Goal: Communication & Community: Answer question/provide support

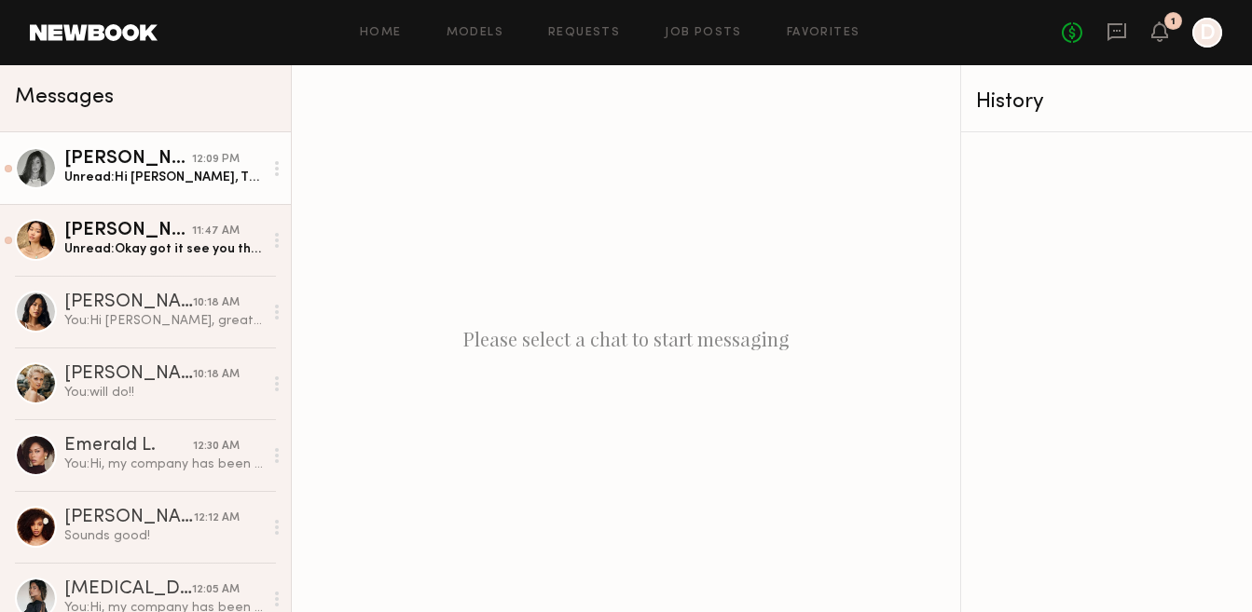
click at [107, 166] on div "Tayler C." at bounding box center [128, 159] width 128 height 19
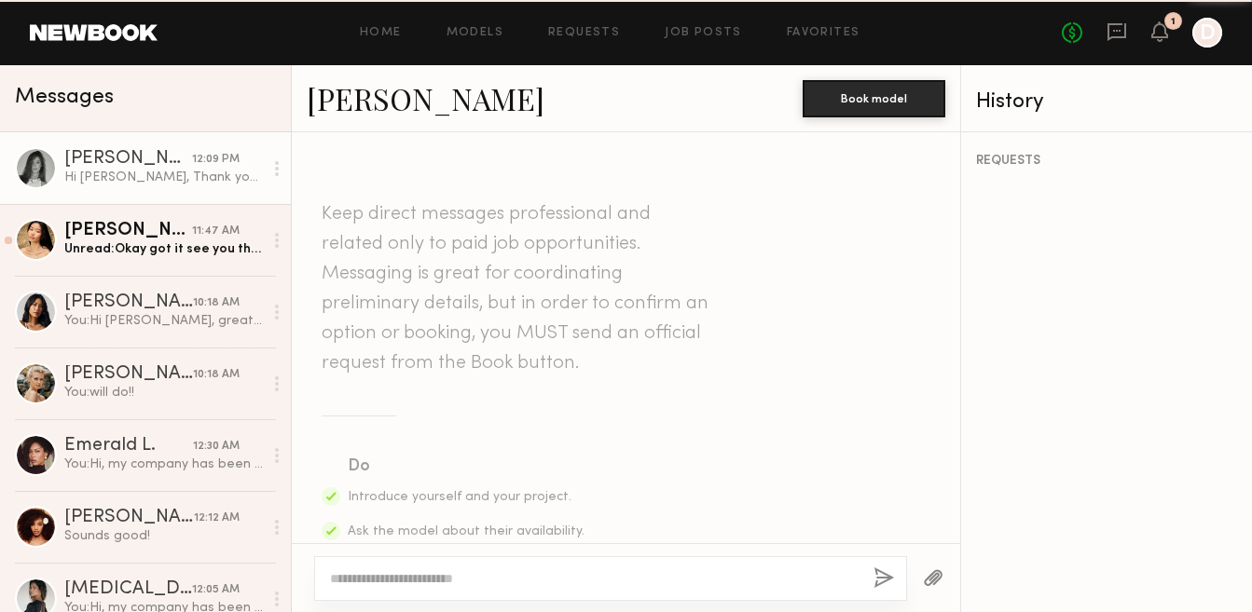
scroll to position [1230, 0]
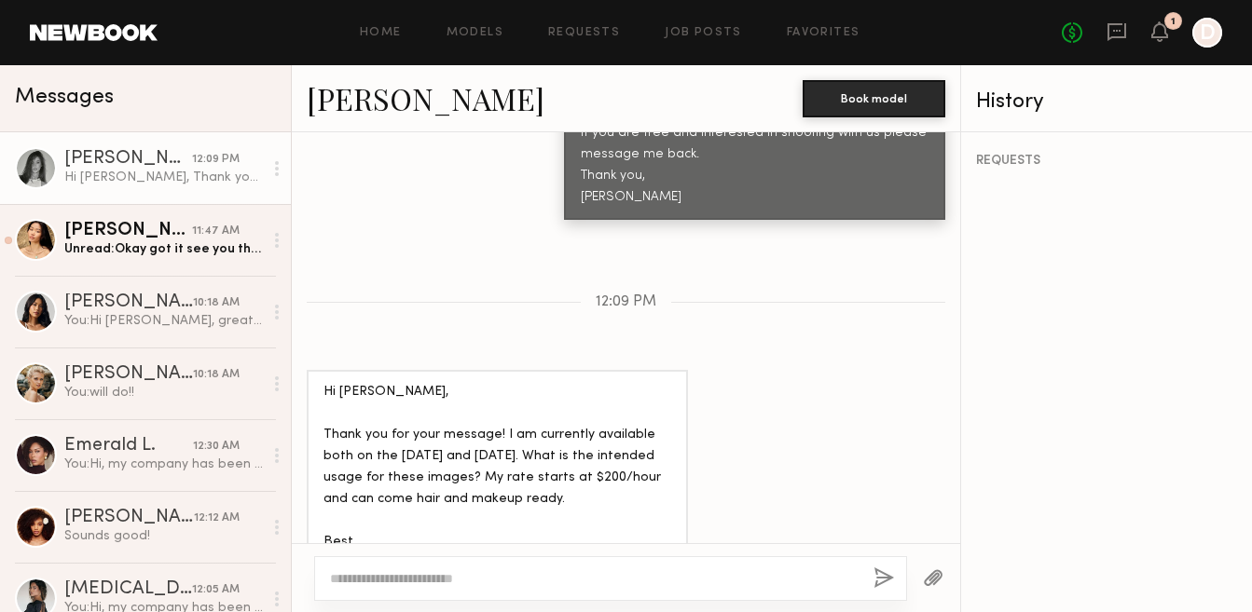
click at [361, 99] on link "Tayler C." at bounding box center [426, 98] width 238 height 40
click at [398, 574] on textarea at bounding box center [594, 578] width 528 height 19
click at [357, 103] on link "[PERSON_NAME]" at bounding box center [426, 98] width 238 height 40
click at [737, 578] on textarea "**********" at bounding box center [594, 578] width 528 height 19
type textarea "**********"
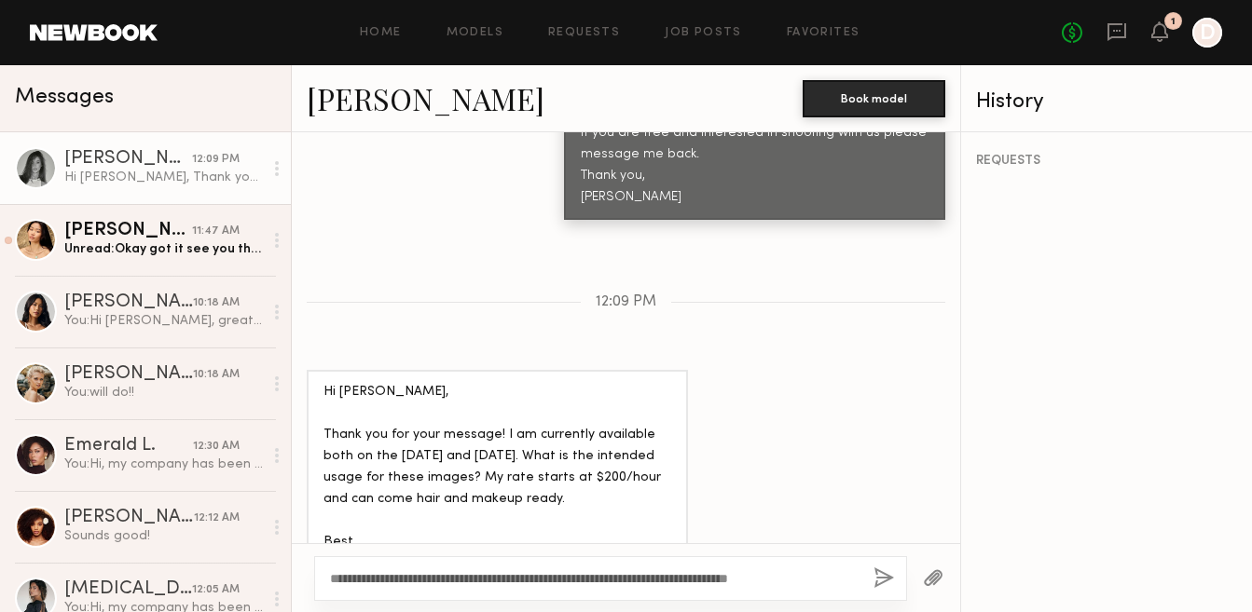
click at [879, 580] on button "button" at bounding box center [883, 579] width 21 height 23
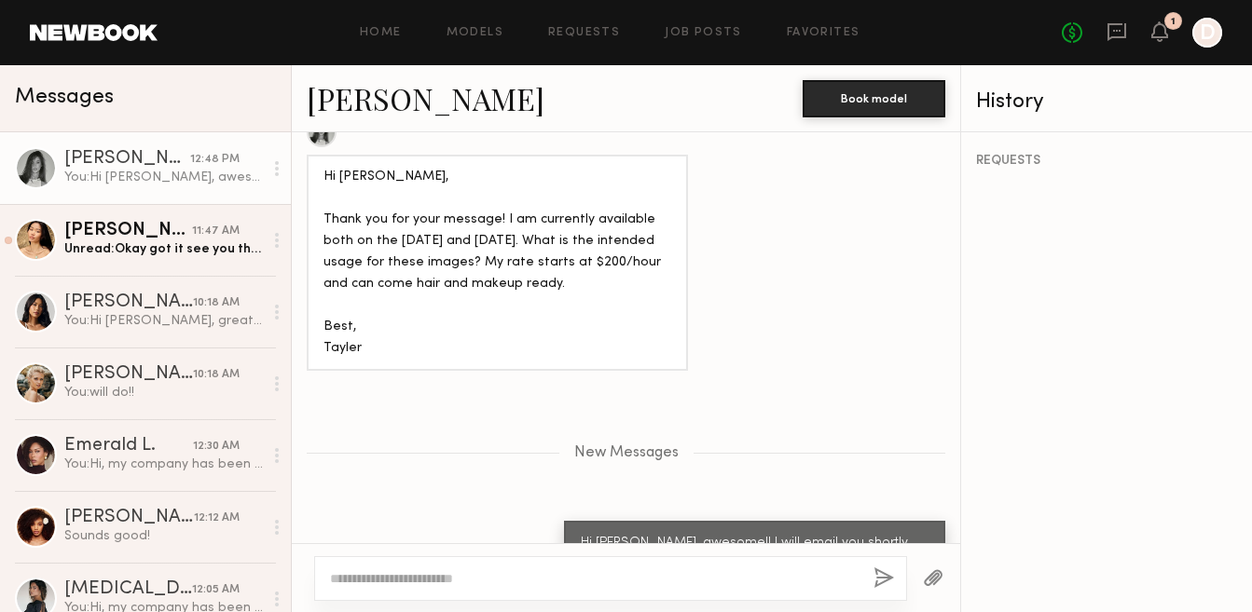
scroll to position [1599, 0]
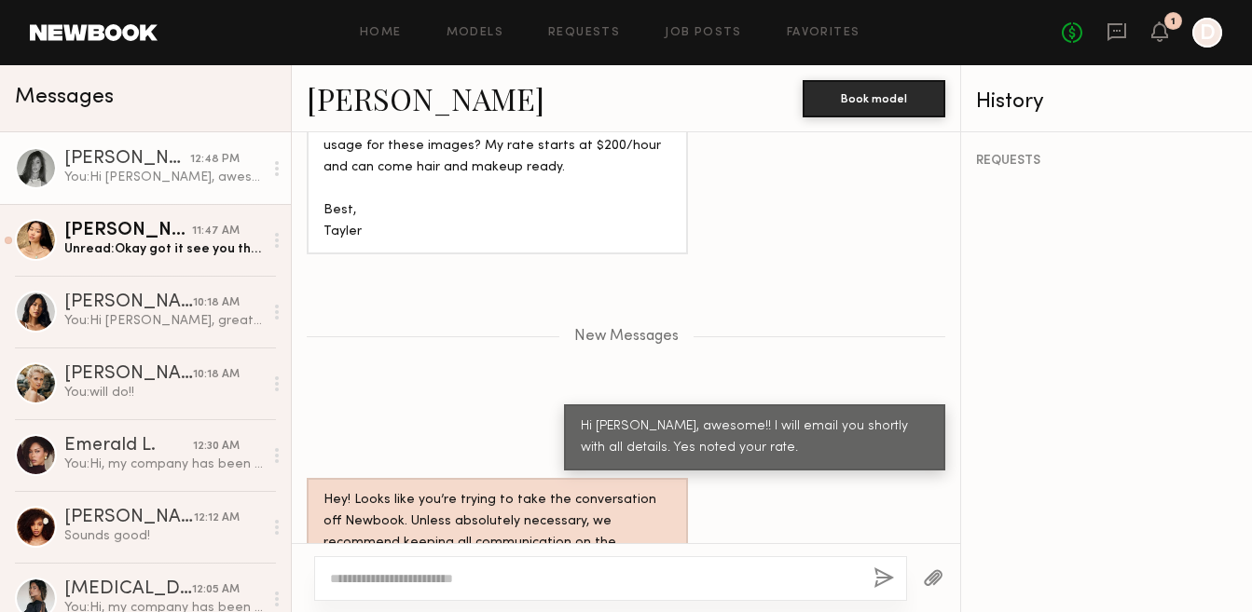
click at [356, 97] on link "[PERSON_NAME]" at bounding box center [426, 98] width 238 height 40
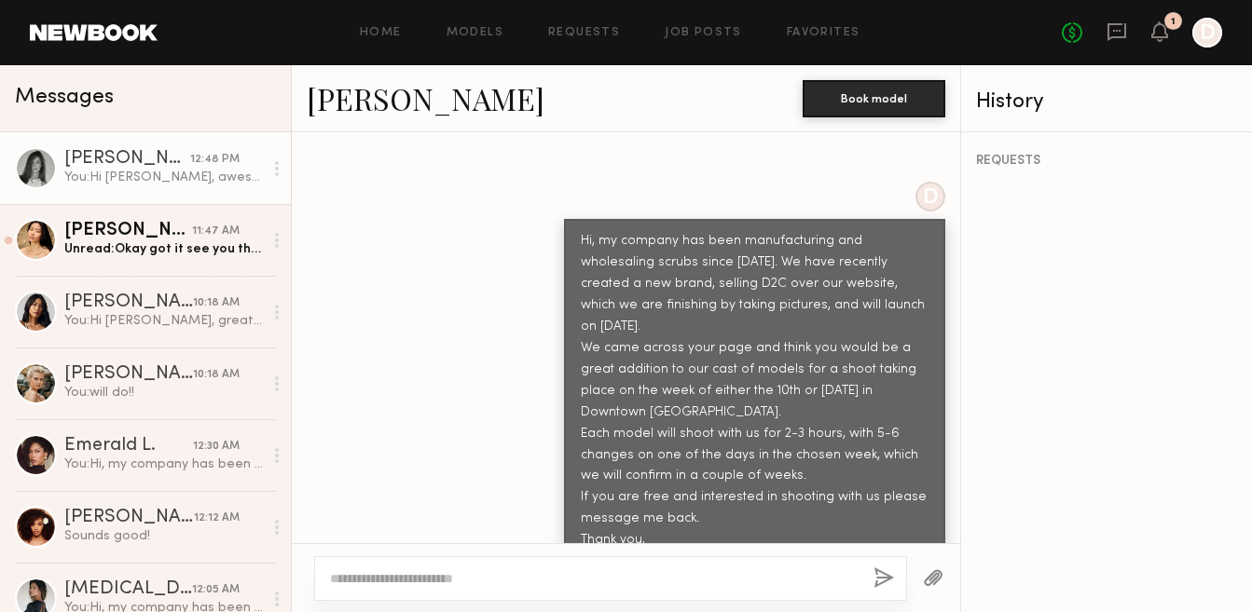
scroll to position [878, 0]
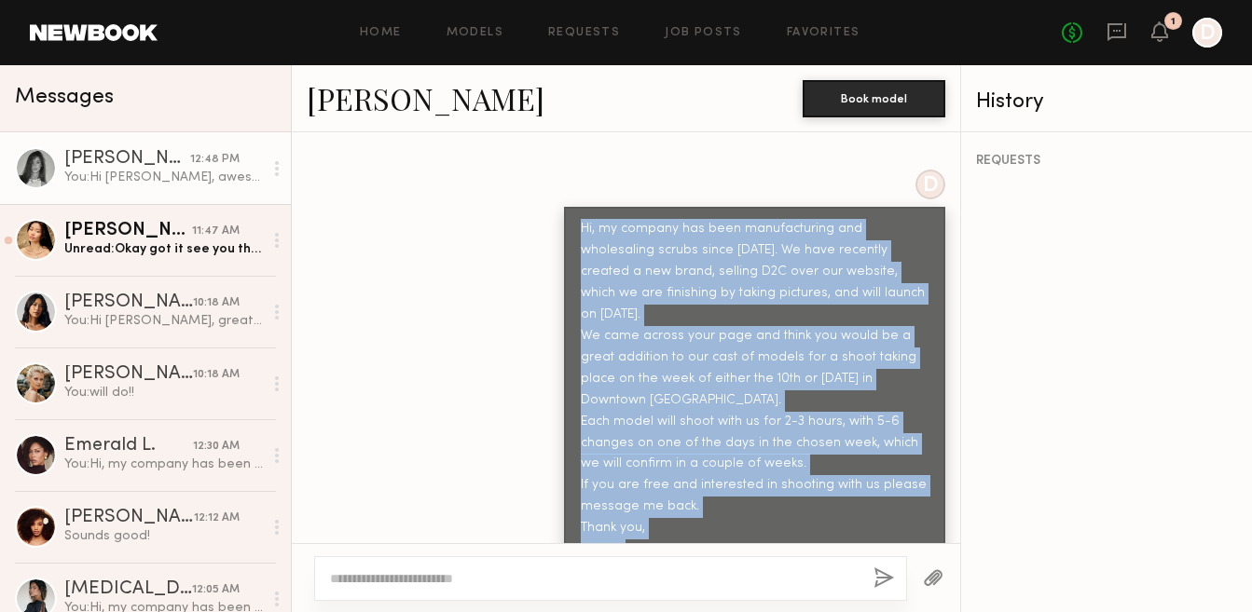
drag, startPoint x: 625, startPoint y: 493, endPoint x: 572, endPoint y: 197, distance: 301.1
click at [572, 207] on div "Hi, my company has been manufacturing and wholesaling scrubs since [DATE]. We h…" at bounding box center [754, 389] width 381 height 365
copy div "Hi, my company has been manufacturing and wholesaling scrubs since [DATE]. We h…"
click at [442, 283] on div "D Hi, my company has been manufacturing and wholesaling scrubs since 1996. We h…" at bounding box center [626, 371] width 668 height 403
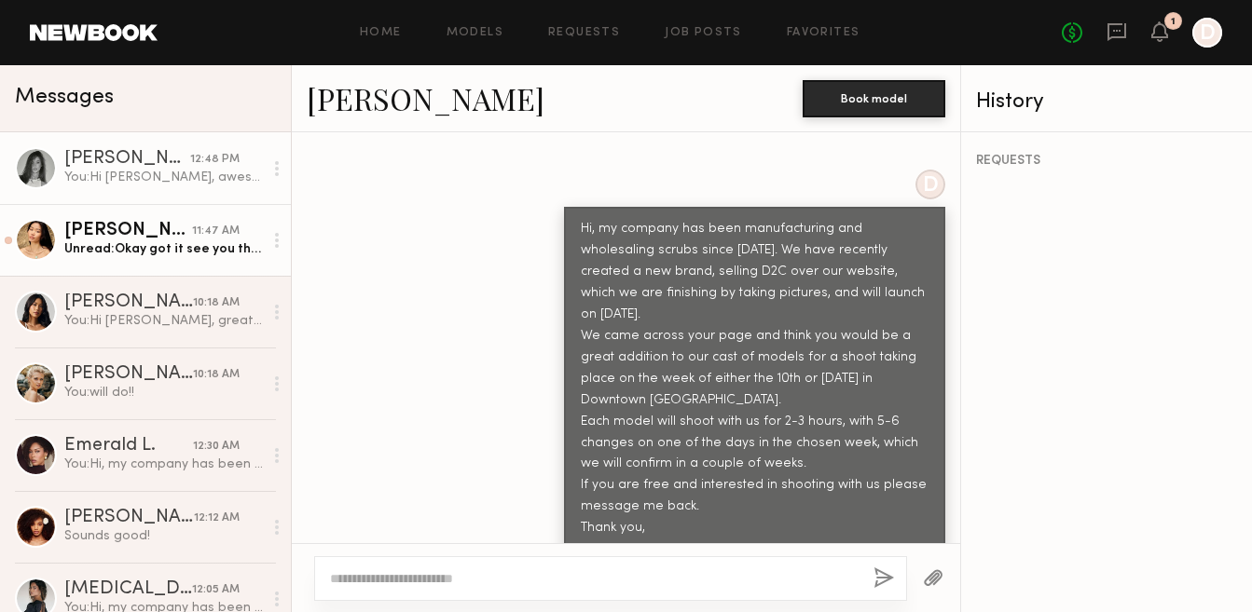
click at [155, 240] on div "Unread: Okay got it see you then" at bounding box center [163, 249] width 198 height 18
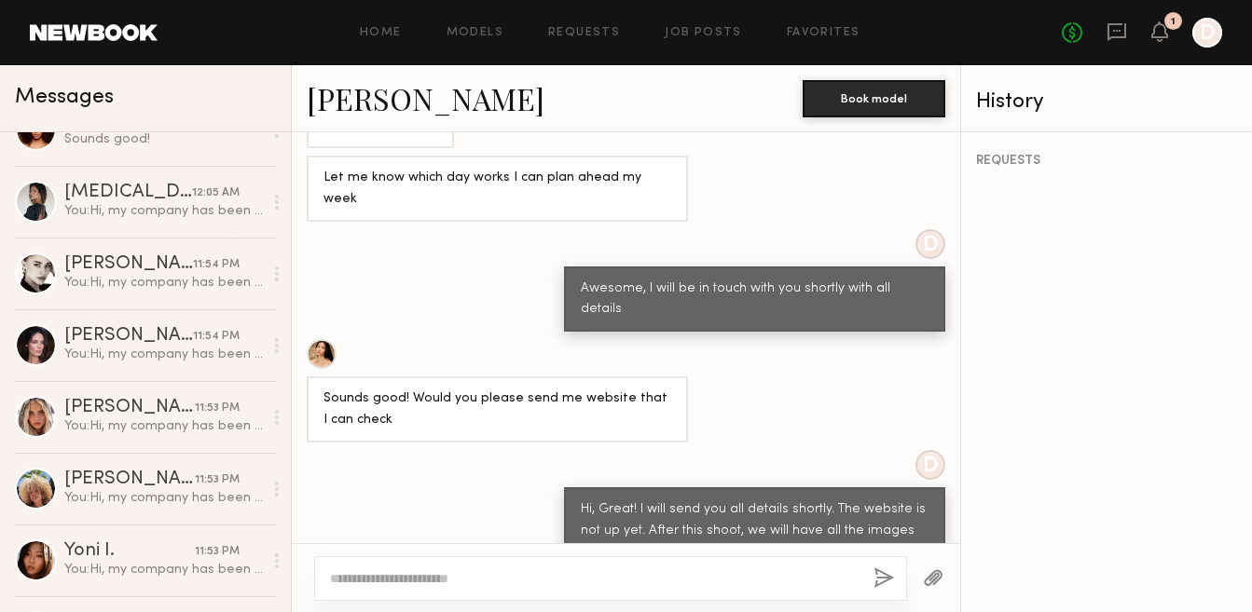
scroll to position [453, 0]
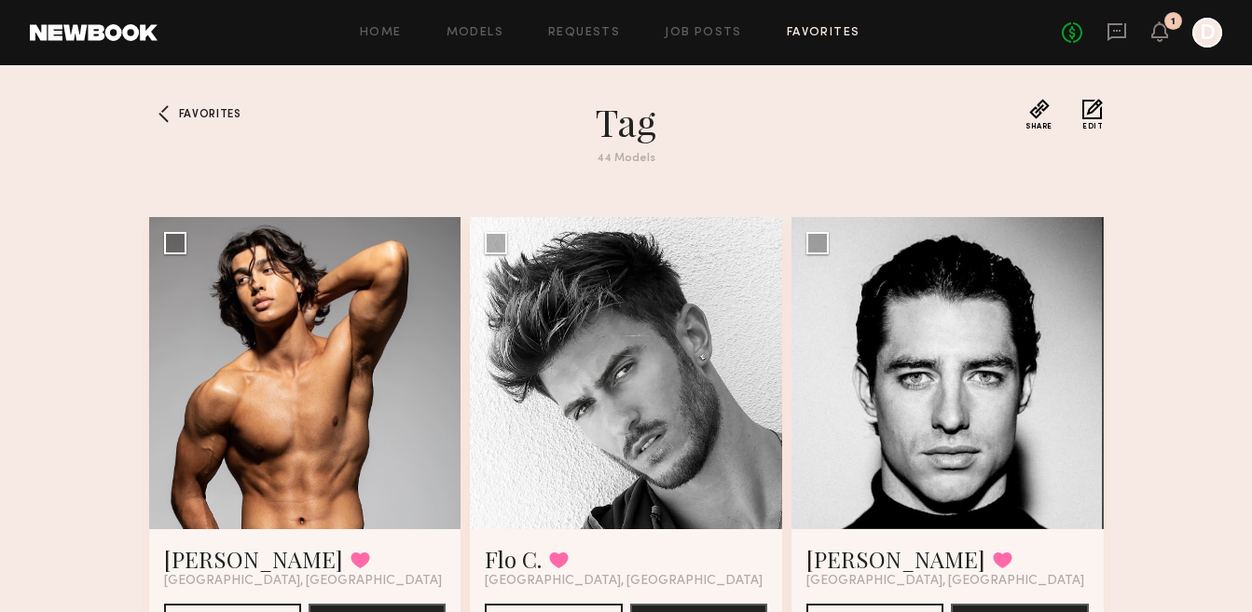
click at [342, 311] on div at bounding box center [305, 373] width 312 height 312
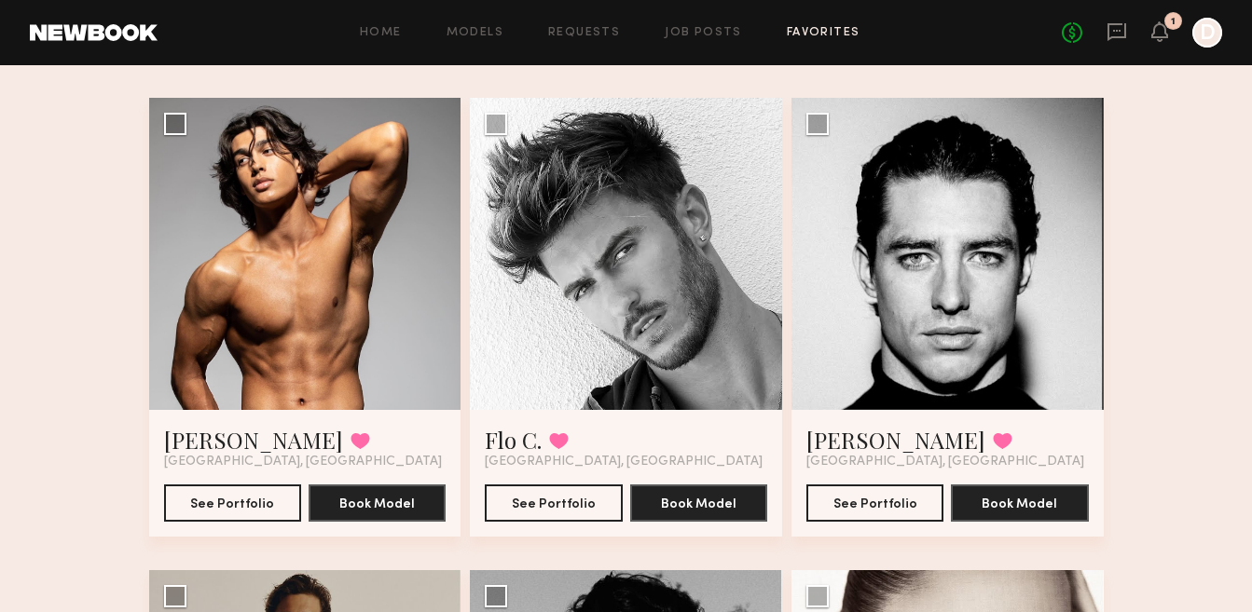
scroll to position [154, 0]
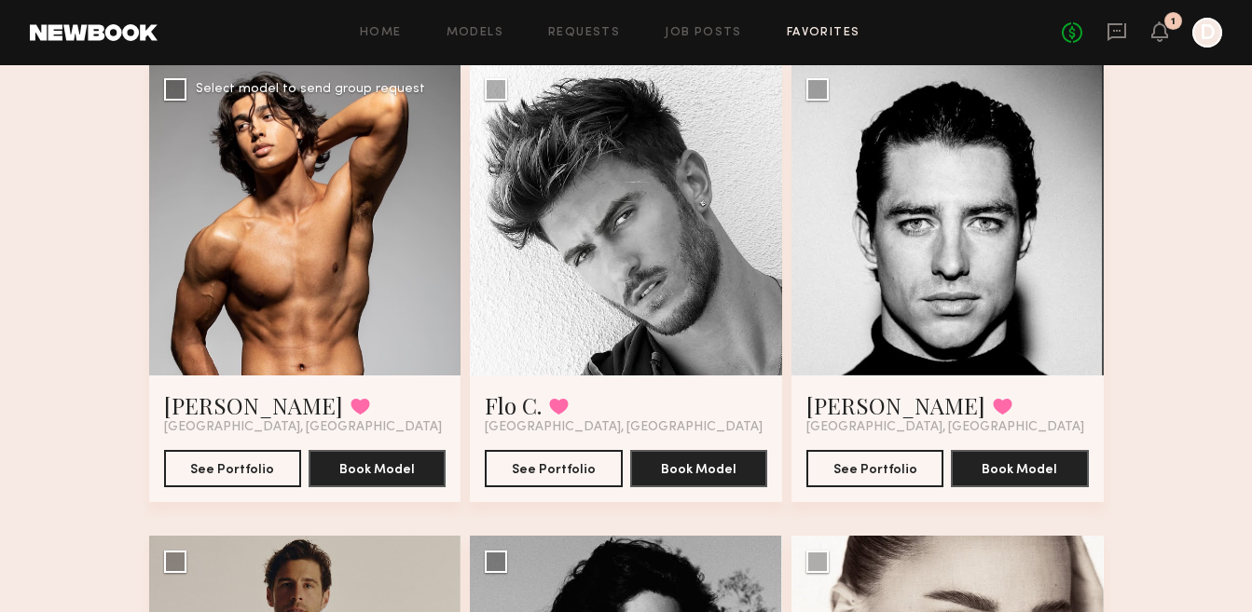
click at [280, 205] on div at bounding box center [305, 219] width 312 height 312
click at [226, 469] on button "See Portfolio" at bounding box center [232, 467] width 137 height 37
click at [548, 464] on button "See Portfolio" at bounding box center [553, 467] width 137 height 37
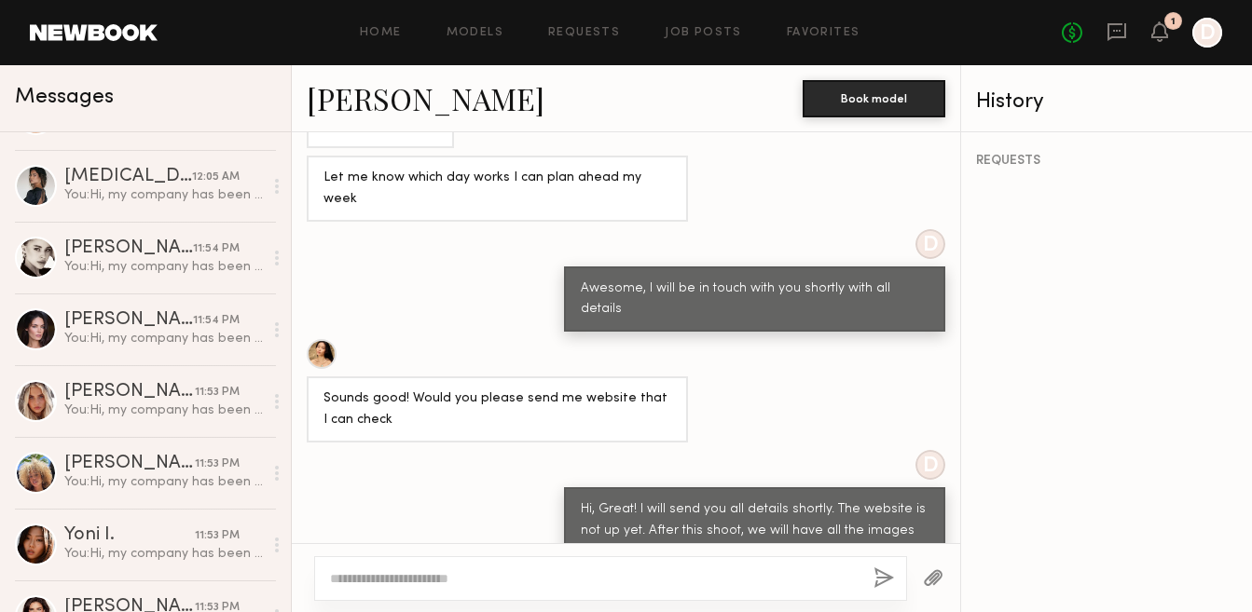
scroll to position [453, 0]
